Goal: Transaction & Acquisition: Book appointment/travel/reservation

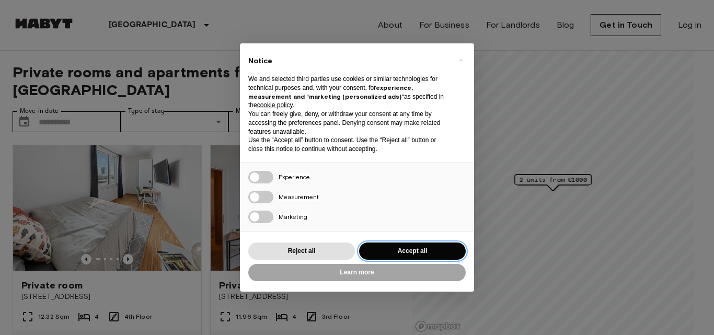
click at [393, 245] on button "Accept all" at bounding box center [412, 250] width 107 height 17
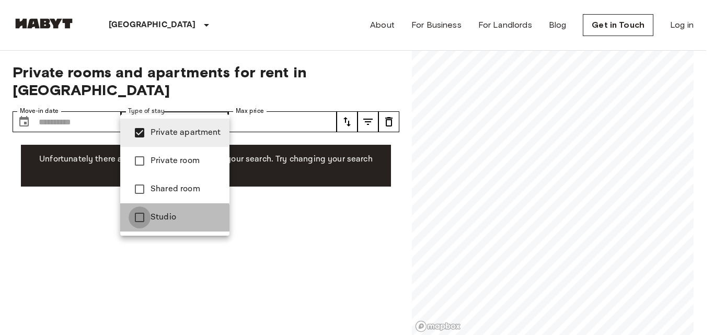
type input "**********"
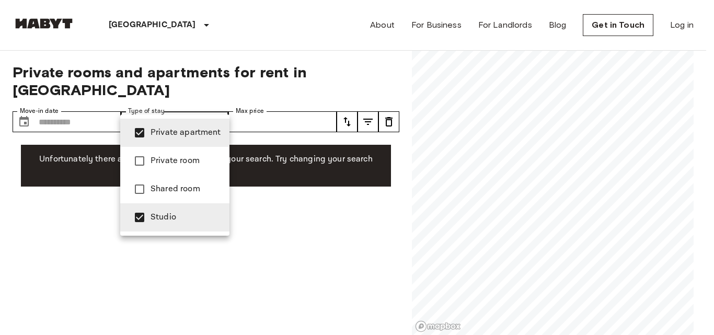
click at [370, 83] on div at bounding box center [357, 167] width 714 height 335
click at [386, 74] on div at bounding box center [357, 167] width 714 height 335
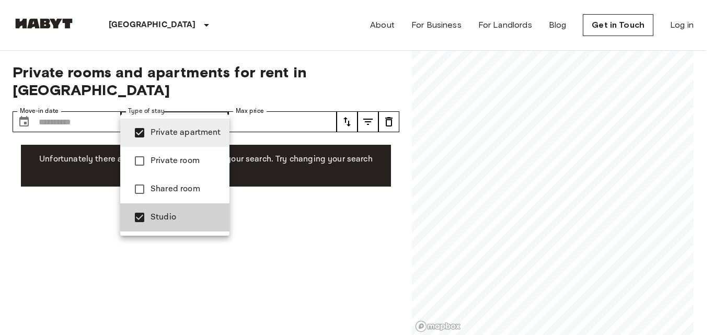
type input "******"
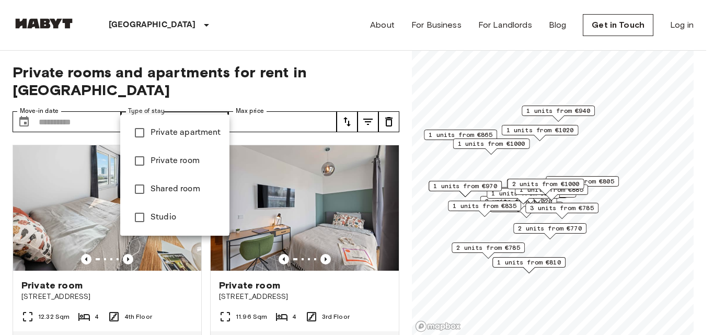
click at [377, 74] on div at bounding box center [357, 167] width 714 height 335
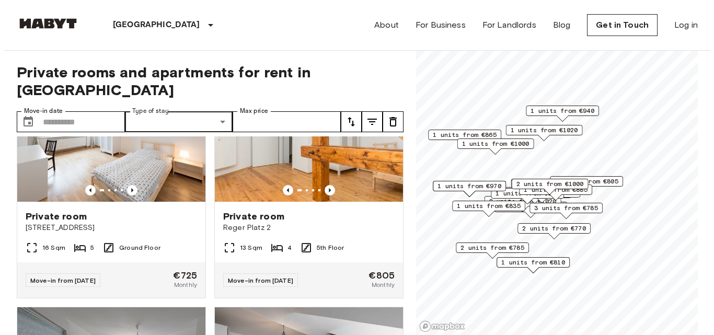
scroll to position [2379, 0]
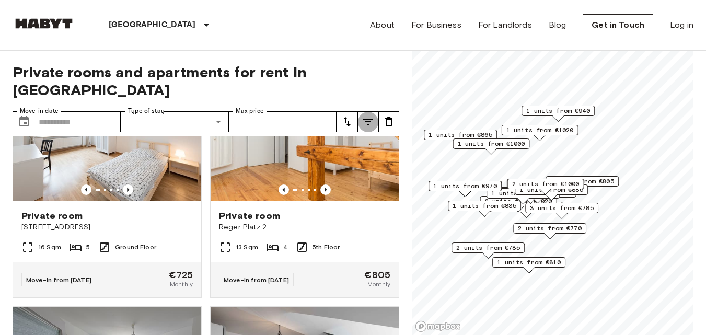
click at [373, 115] on icon "tune" at bounding box center [368, 121] width 13 height 13
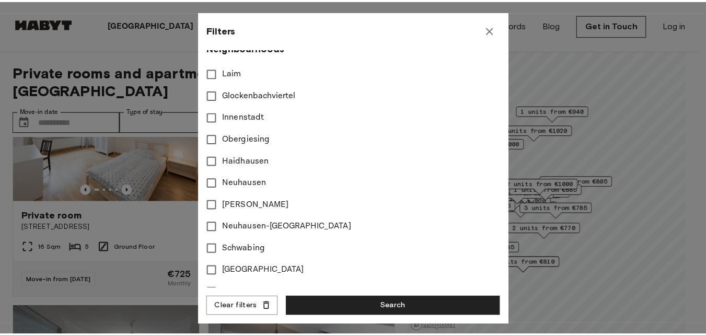
scroll to position [305, 0]
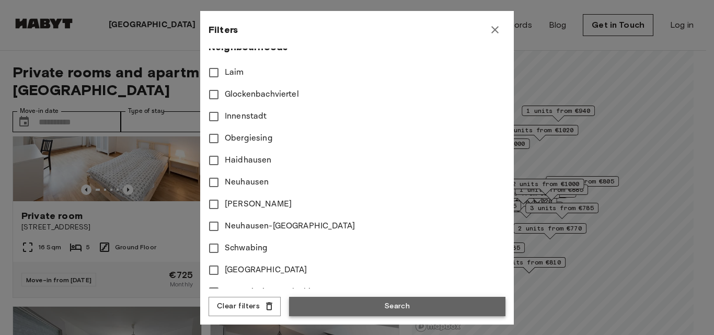
click at [392, 304] on button "Search" at bounding box center [397, 306] width 216 height 19
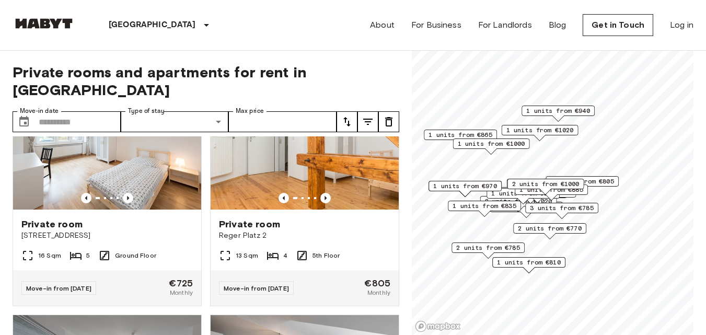
scroll to position [2370, 0]
click at [316, 193] on img at bounding box center [305, 147] width 188 height 125
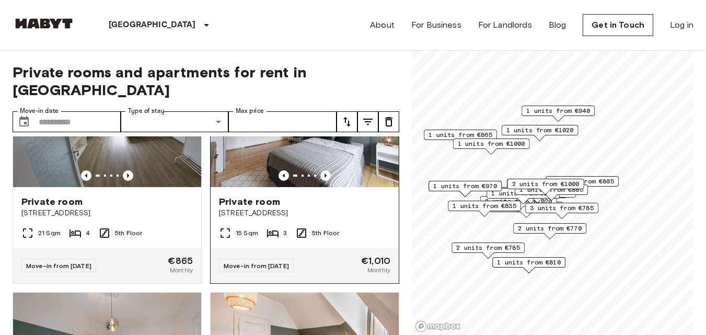
scroll to position [2623, 0]
click at [320, 181] on icon "Previous image" at bounding box center [325, 176] width 10 height 10
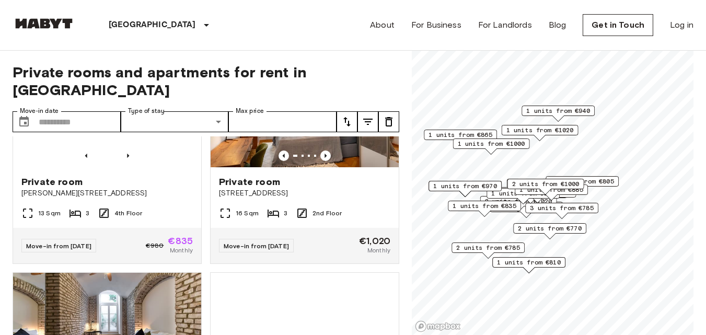
scroll to position [3337, 0]
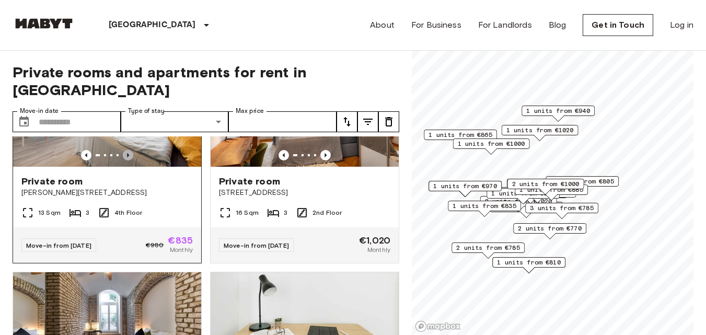
click at [123, 160] on icon "Previous image" at bounding box center [128, 155] width 10 height 10
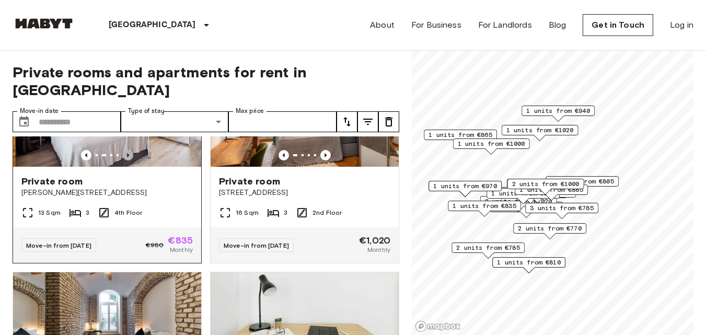
click at [123, 160] on icon "Previous image" at bounding box center [128, 155] width 10 height 10
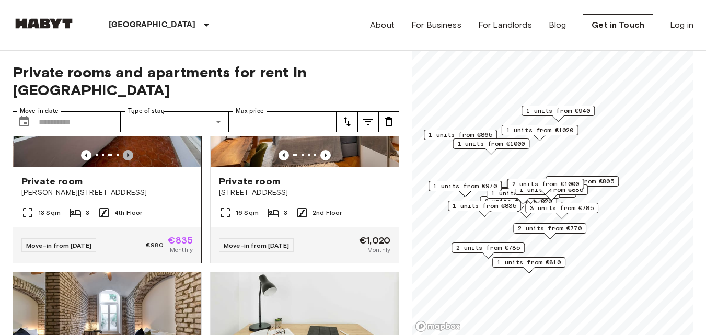
click at [123, 160] on icon "Previous image" at bounding box center [128, 155] width 10 height 10
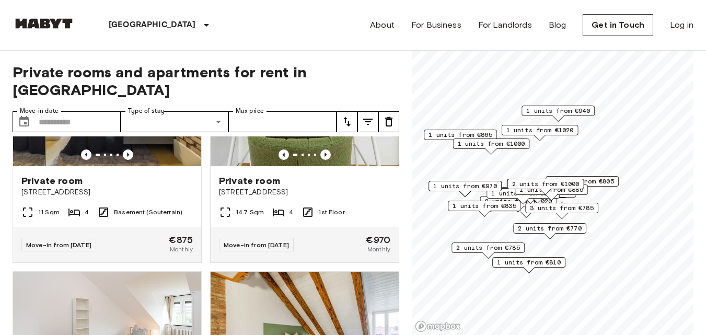
scroll to position [3569, 0]
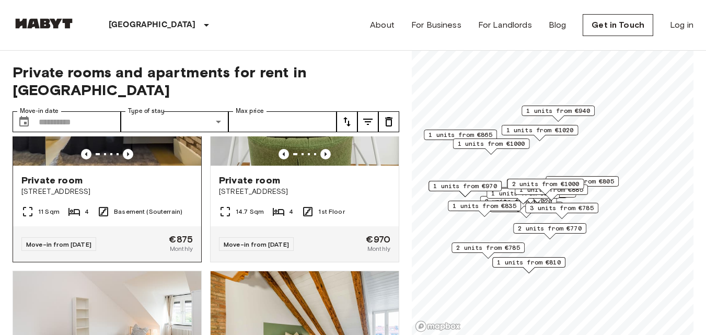
click at [152, 150] on img at bounding box center [107, 102] width 188 height 125
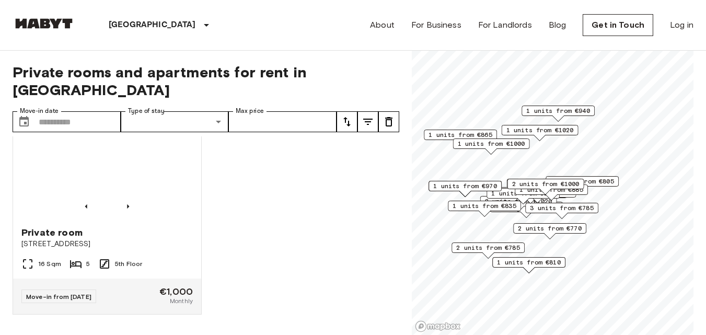
scroll to position [4062, 0]
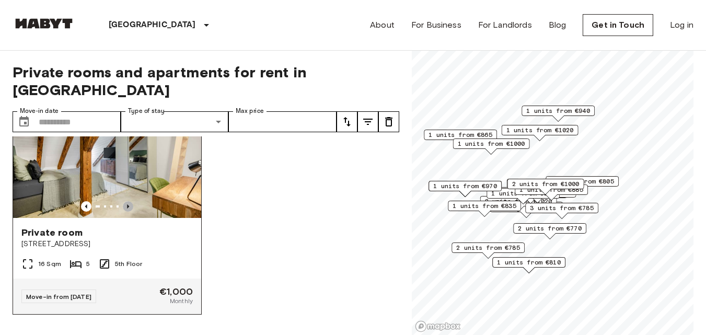
click at [127, 204] on icon "Previous image" at bounding box center [128, 206] width 2 height 4
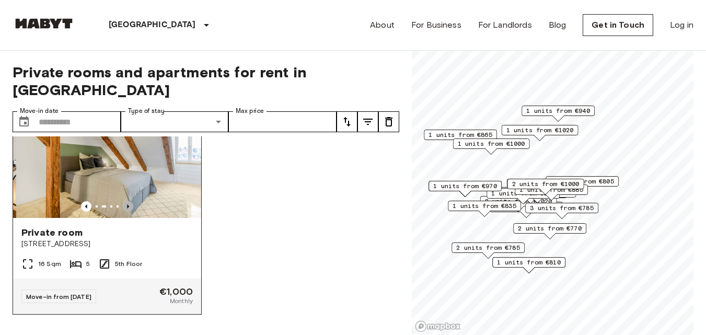
click at [127, 204] on icon "Previous image" at bounding box center [128, 206] width 2 height 4
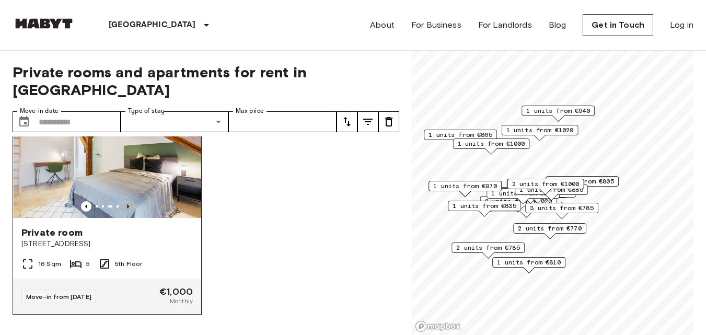
click at [127, 204] on icon "Previous image" at bounding box center [128, 206] width 2 height 4
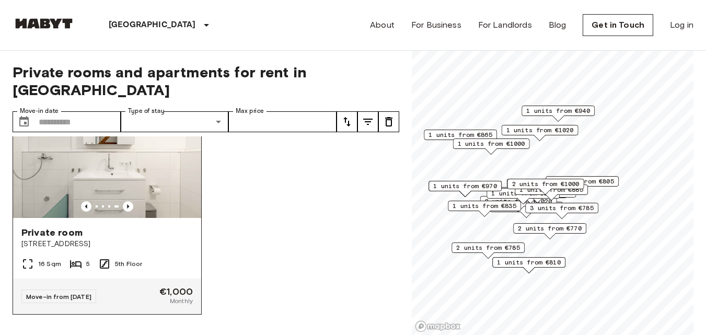
click at [158, 160] on img at bounding box center [107, 154] width 188 height 125
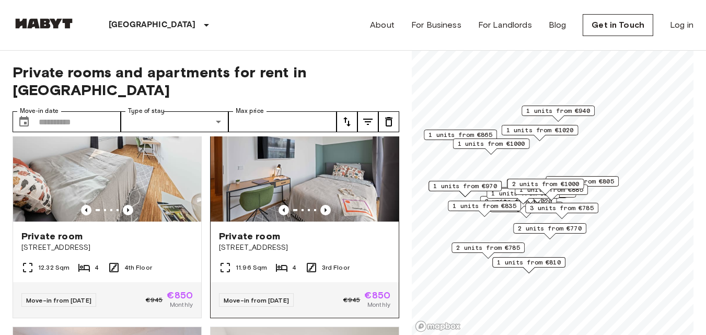
scroll to position [8, 0]
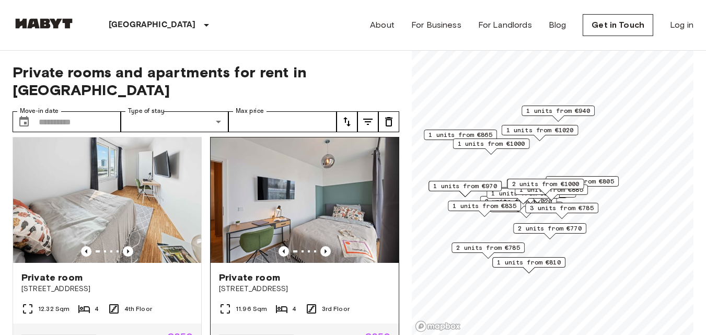
click at [286, 188] on img at bounding box center [305, 199] width 188 height 125
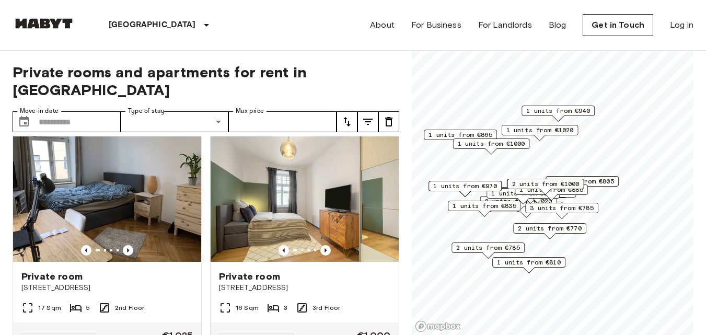
scroll to position [702, 0]
click at [300, 181] on img at bounding box center [305, 198] width 188 height 125
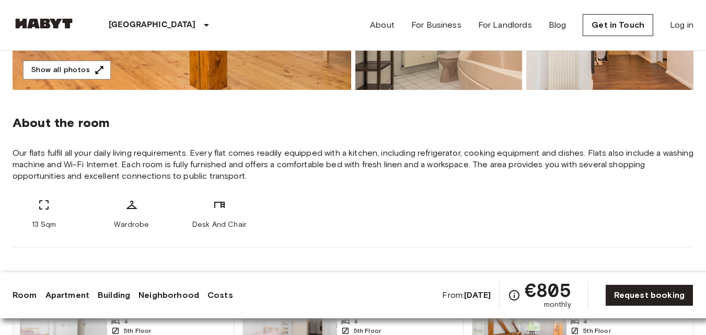
scroll to position [361, 0]
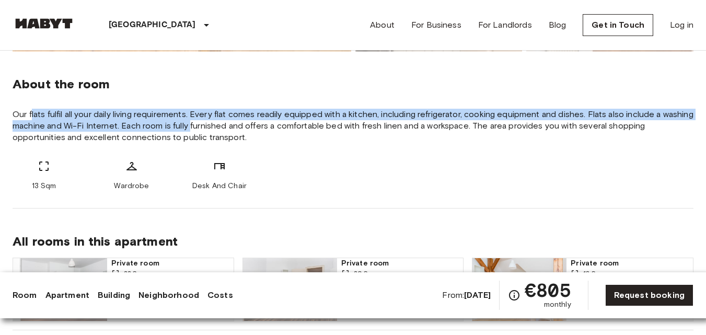
drag, startPoint x: 32, startPoint y: 108, endPoint x: 225, endPoint y: 125, distance: 193.6
click at [225, 125] on div "About the room Our flats fulfil all your daily living requirements. Every flat …" at bounding box center [353, 129] width 681 height 157
click at [225, 125] on span "Our flats fulfil all your daily living requirements. Every flat comes readily e…" at bounding box center [353, 126] width 681 height 34
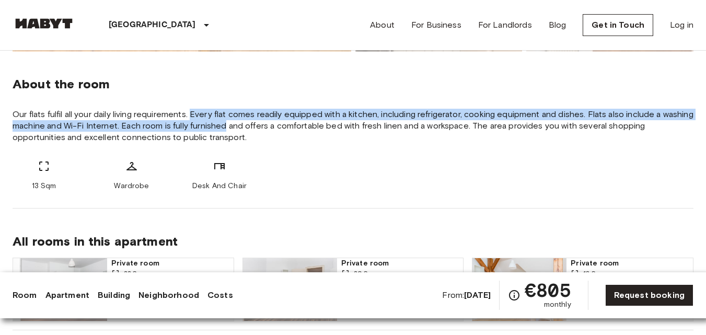
drag, startPoint x: 225, startPoint y: 125, endPoint x: 206, endPoint y: 114, distance: 22.2
click at [206, 114] on span "Our flats fulfil all your daily living requirements. Every flat comes readily e…" at bounding box center [353, 126] width 681 height 34
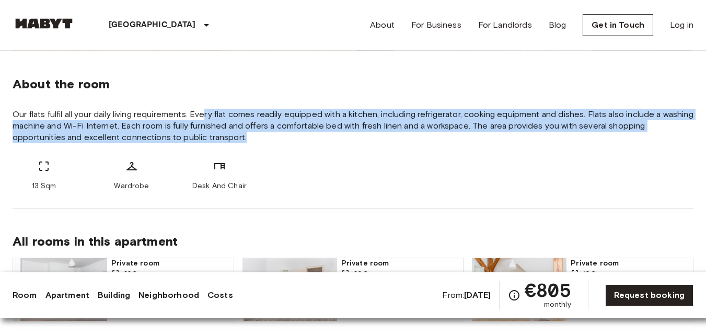
drag, startPoint x: 206, startPoint y: 114, endPoint x: 271, endPoint y: 140, distance: 69.9
click at [271, 140] on span "Our flats fulfil all your daily living requirements. Every flat comes readily e…" at bounding box center [353, 126] width 681 height 34
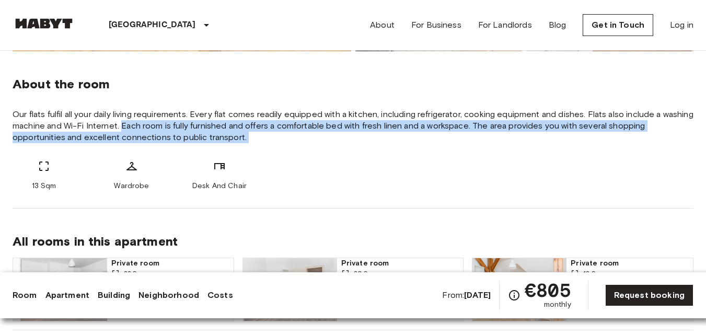
drag, startPoint x: 271, startPoint y: 140, endPoint x: 158, endPoint y: 124, distance: 113.9
click at [158, 124] on span "Our flats fulfil all your daily living requirements. Every flat comes readily e…" at bounding box center [353, 126] width 681 height 34
drag, startPoint x: 158, startPoint y: 124, endPoint x: 258, endPoint y: 141, distance: 101.1
click at [258, 141] on span "Our flats fulfil all your daily living requirements. Every flat comes readily e…" at bounding box center [353, 126] width 681 height 34
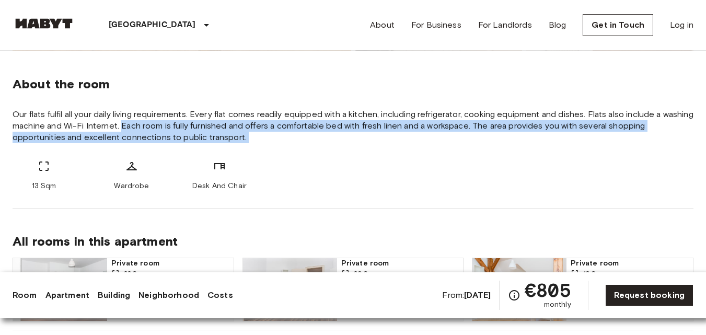
click at [258, 141] on span "Our flats fulfil all your daily living requirements. Every flat comes readily e…" at bounding box center [353, 126] width 681 height 34
drag, startPoint x: 258, startPoint y: 141, endPoint x: 191, endPoint y: 121, distance: 69.1
click at [191, 121] on span "Our flats fulfil all your daily living requirements. Every flat comes readily e…" at bounding box center [353, 126] width 681 height 34
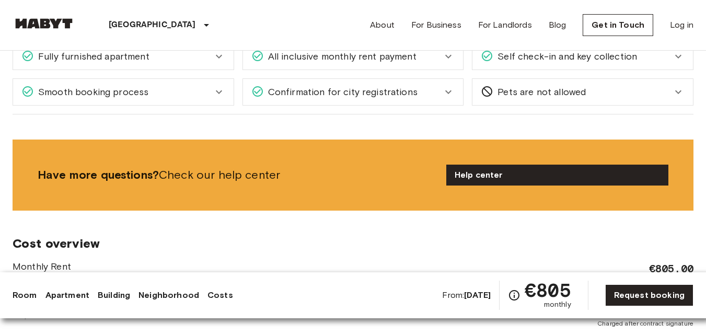
scroll to position [545, 0]
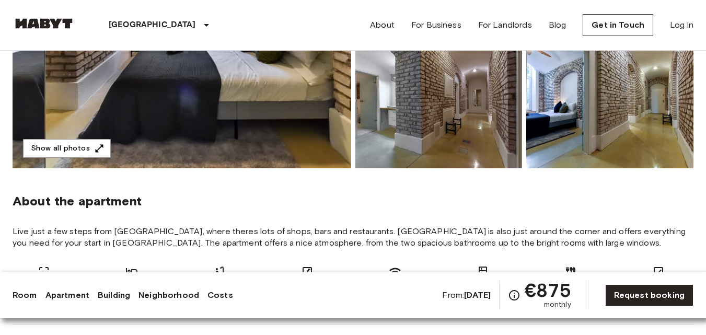
scroll to position [245, 0]
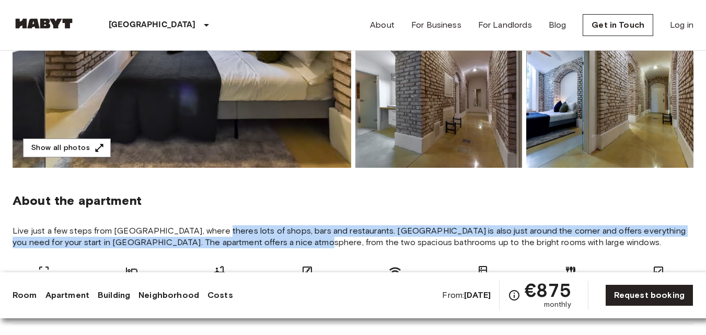
drag, startPoint x: 280, startPoint y: 242, endPoint x: 212, endPoint y: 219, distance: 72.4
click at [212, 219] on section "About the apartment Live just a few steps from Goetheplatz, where theres lots o…" at bounding box center [353, 246] width 681 height 156
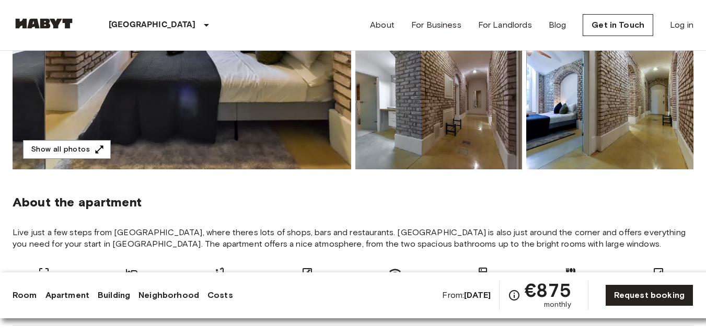
scroll to position [188, 0]
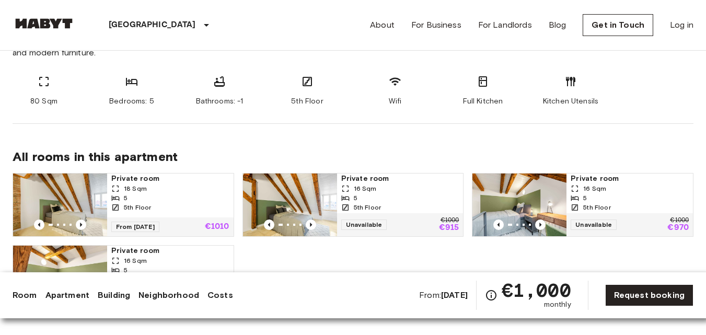
scroll to position [446, 0]
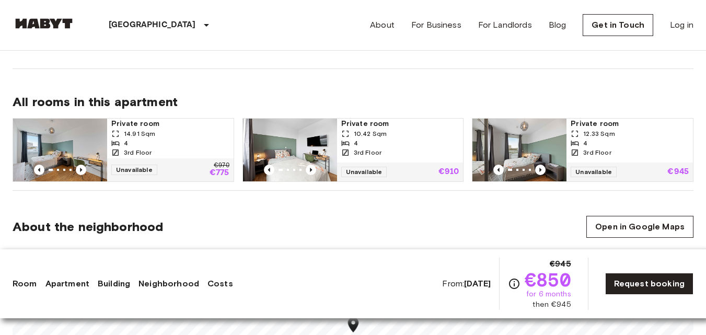
scroll to position [501, 0]
